Goal: Task Accomplishment & Management: Complete application form

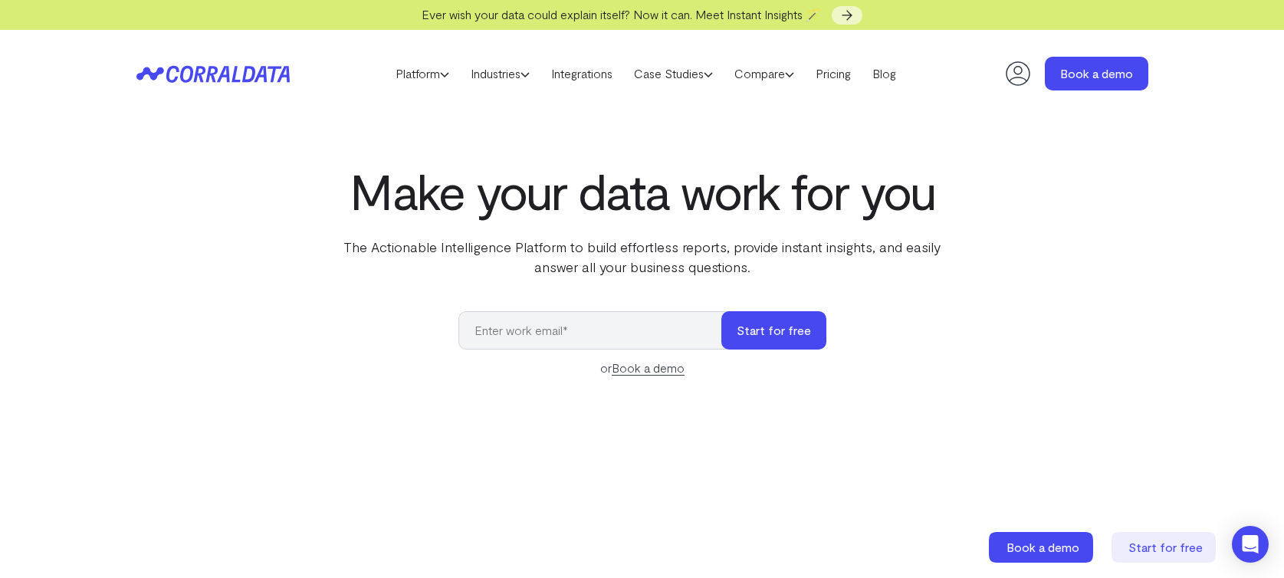
click at [633, 325] on input "email" at bounding box center [598, 330] width 278 height 38
type input "[EMAIL_ADDRESS][DOMAIN_NAME]"
click at [722, 311] on button "Start for free" at bounding box center [774, 330] width 105 height 38
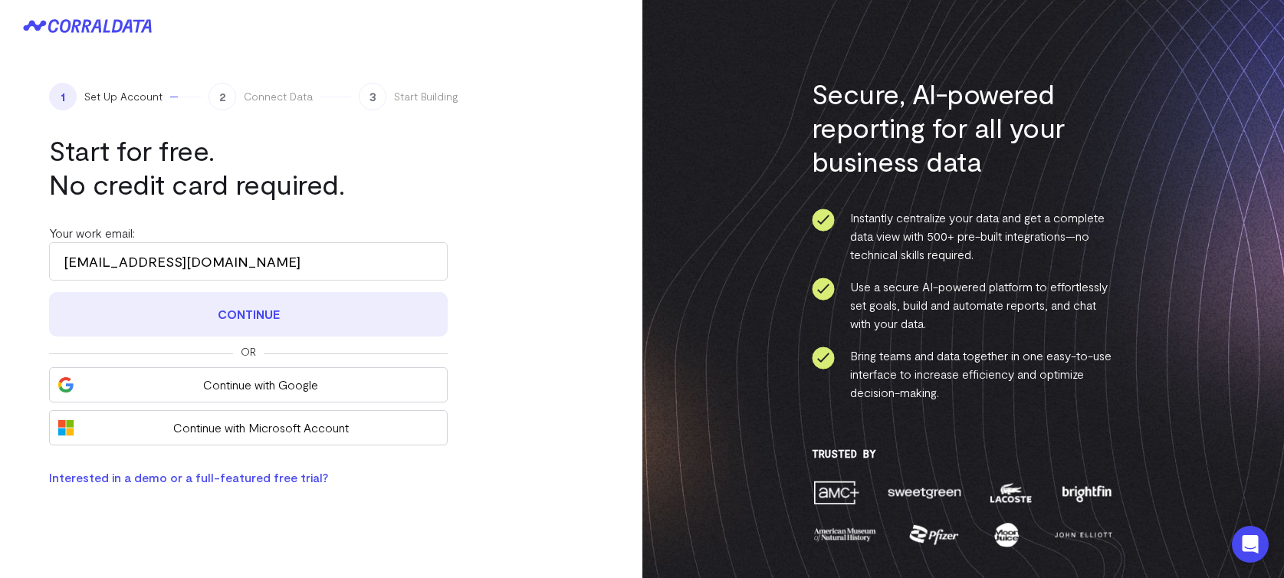
click at [283, 304] on button "Continue" at bounding box center [248, 314] width 399 height 44
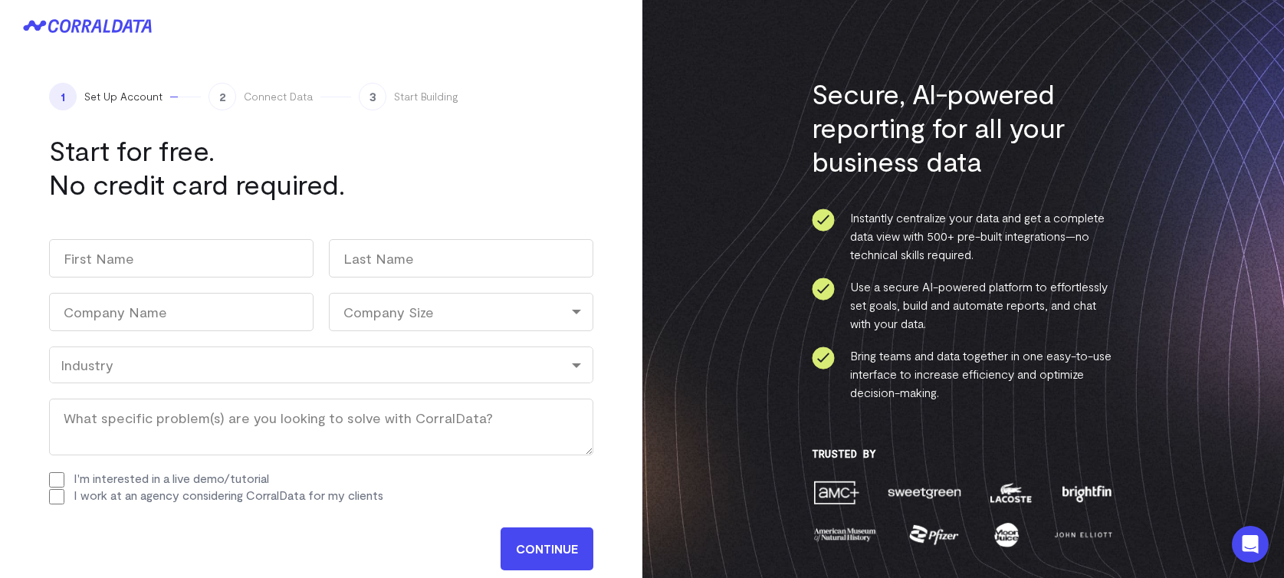
click at [307, 189] on h1 "Start for free. No credit card required." at bounding box center [248, 166] width 399 height 67
click at [88, 373] on div "Industry" at bounding box center [321, 365] width 544 height 37
click at [892, 251] on li "Instantly centralize your data and get a complete data view with 500+ pre-built…" at bounding box center [963, 236] width 303 height 55
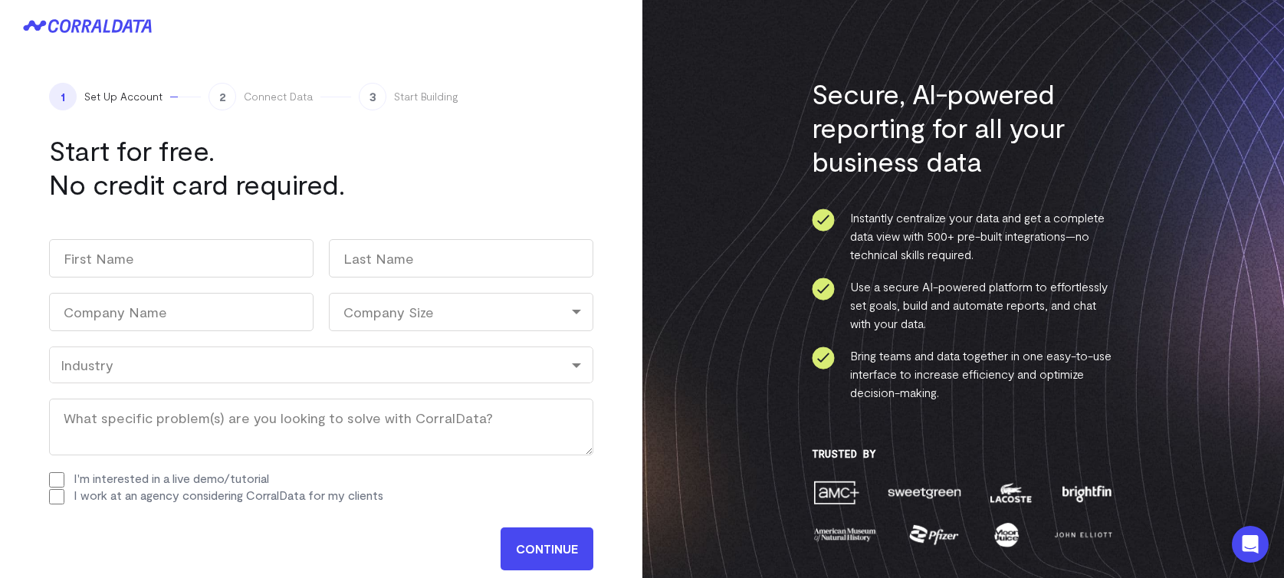
click at [295, 95] on span "Connect Data" at bounding box center [278, 96] width 69 height 15
click at [117, 155] on h1 "Start for free. No credit card required." at bounding box center [248, 166] width 399 height 67
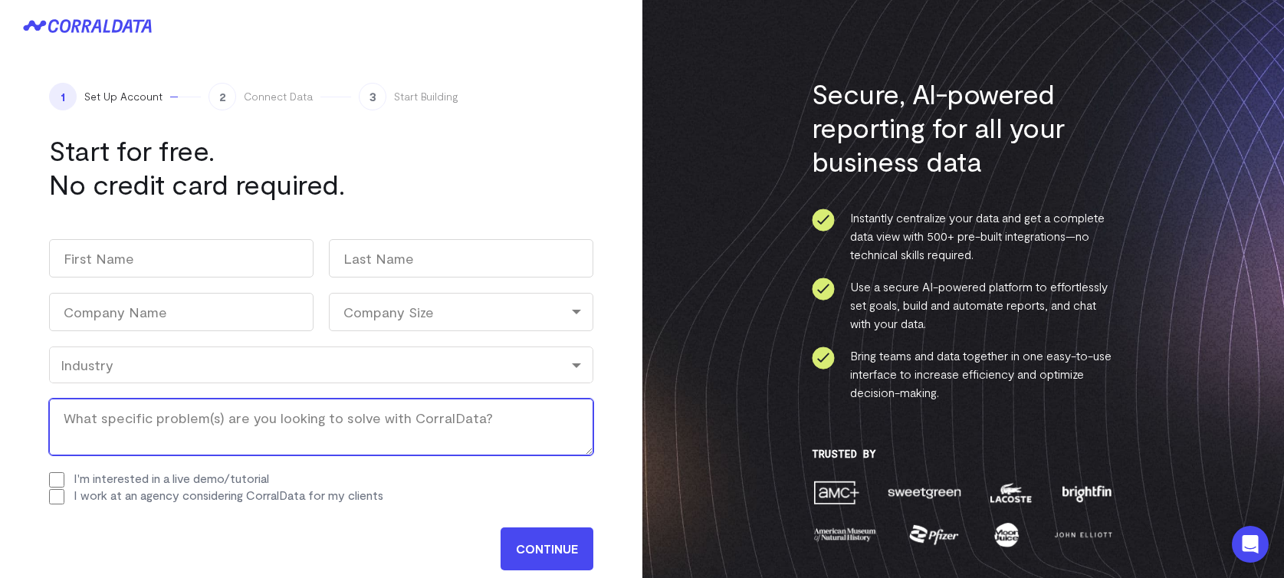
click at [242, 416] on textarea "What specific problem(s) are you looking to solve with CorralData? (Required)" at bounding box center [321, 427] width 544 height 57
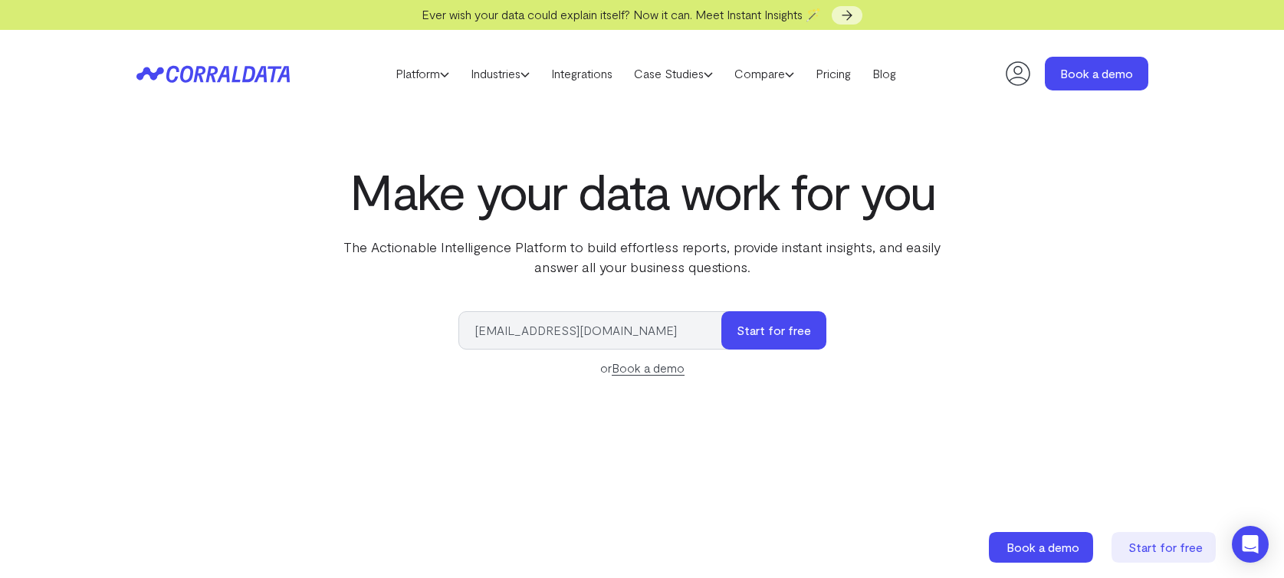
click at [865, 184] on h1 "Make your data work for you" at bounding box center [643, 190] width 626 height 55
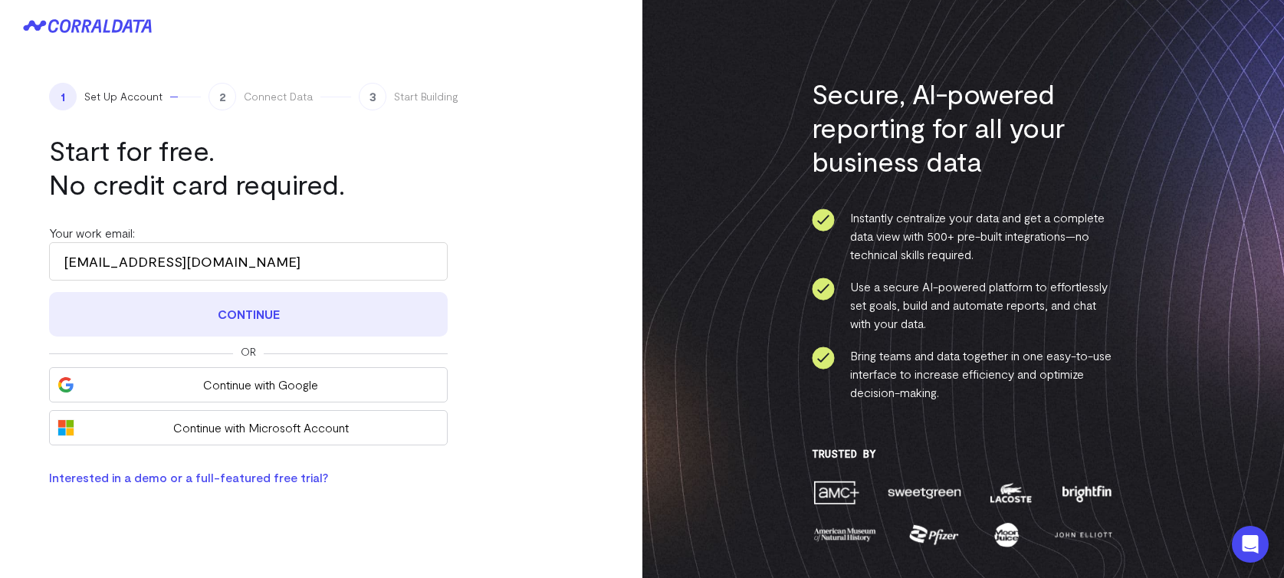
click at [384, 310] on button "Continue" at bounding box center [248, 314] width 399 height 44
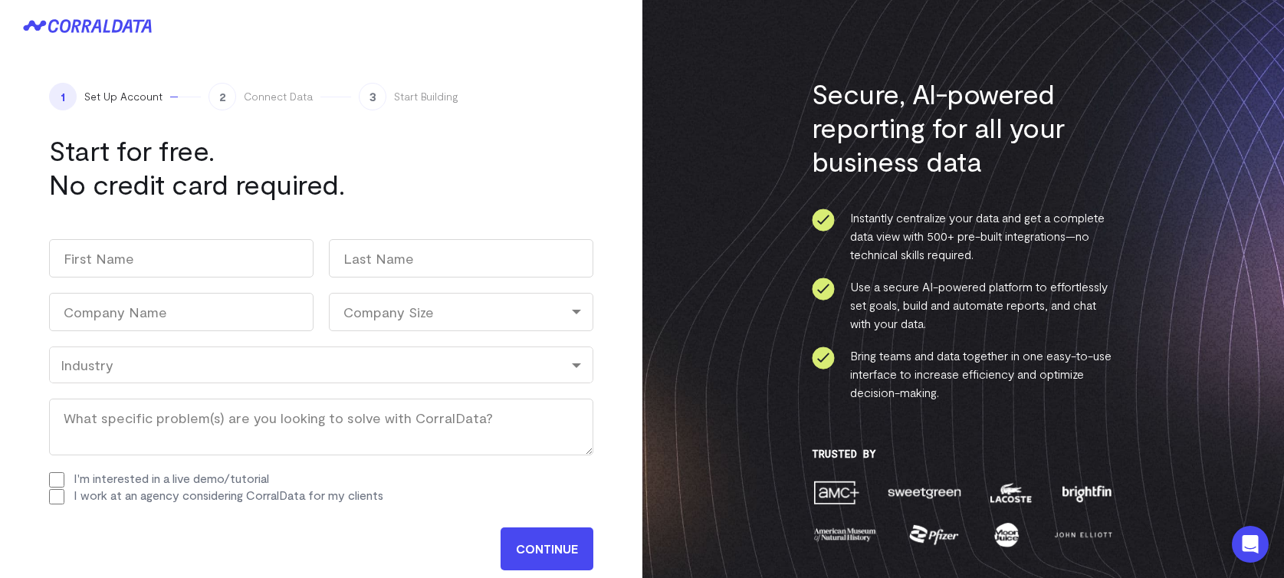
click at [243, 184] on h1 "Start for free. No credit card required." at bounding box center [248, 166] width 399 height 67
